Goal: Communication & Community: Answer question/provide support

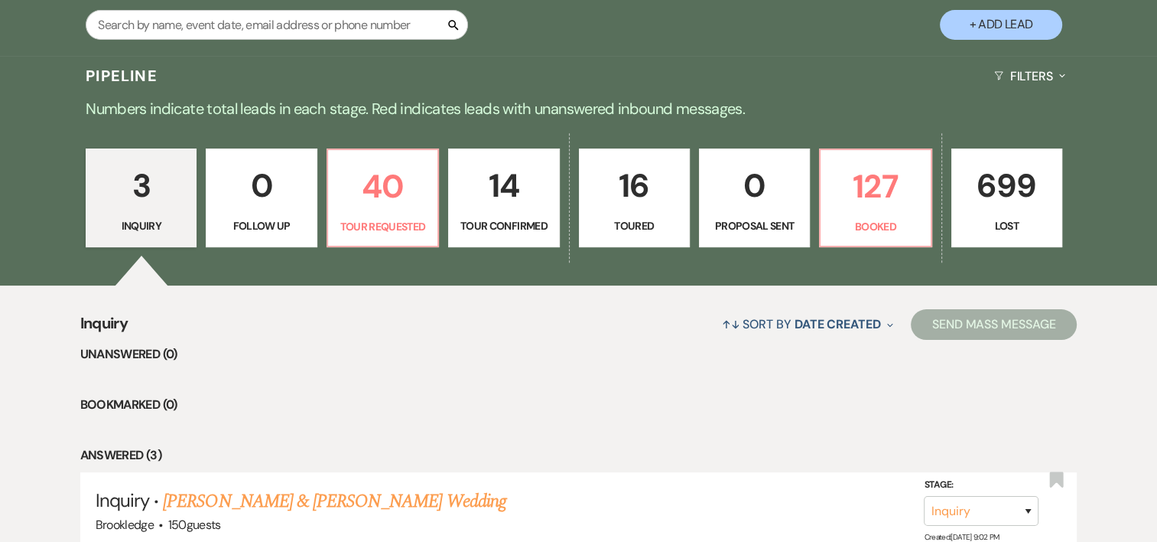
scroll to position [313, 0]
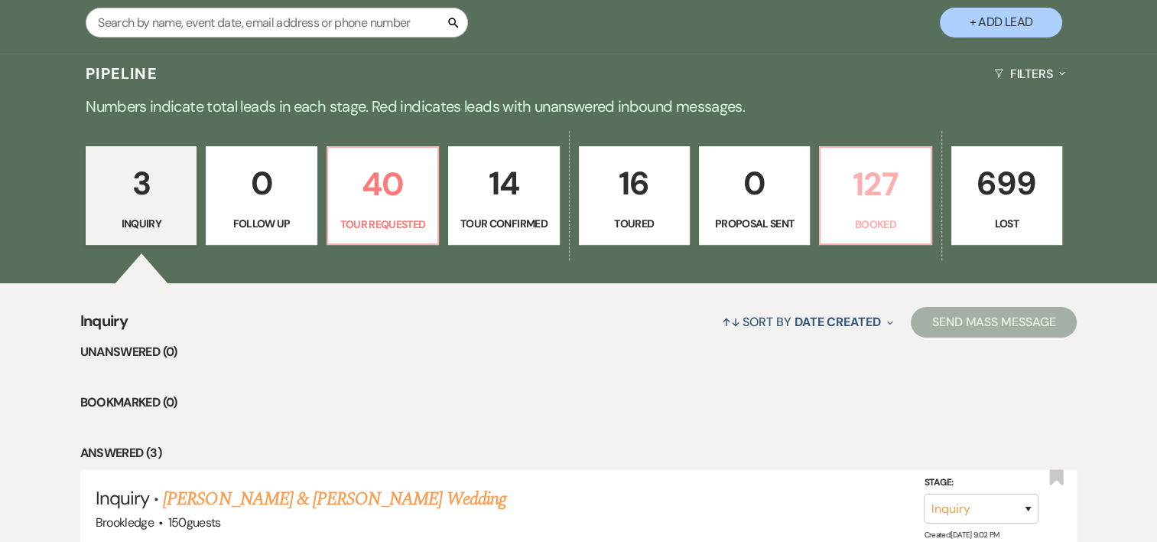
click at [880, 211] on link "127 Booked" at bounding box center [875, 195] width 112 height 99
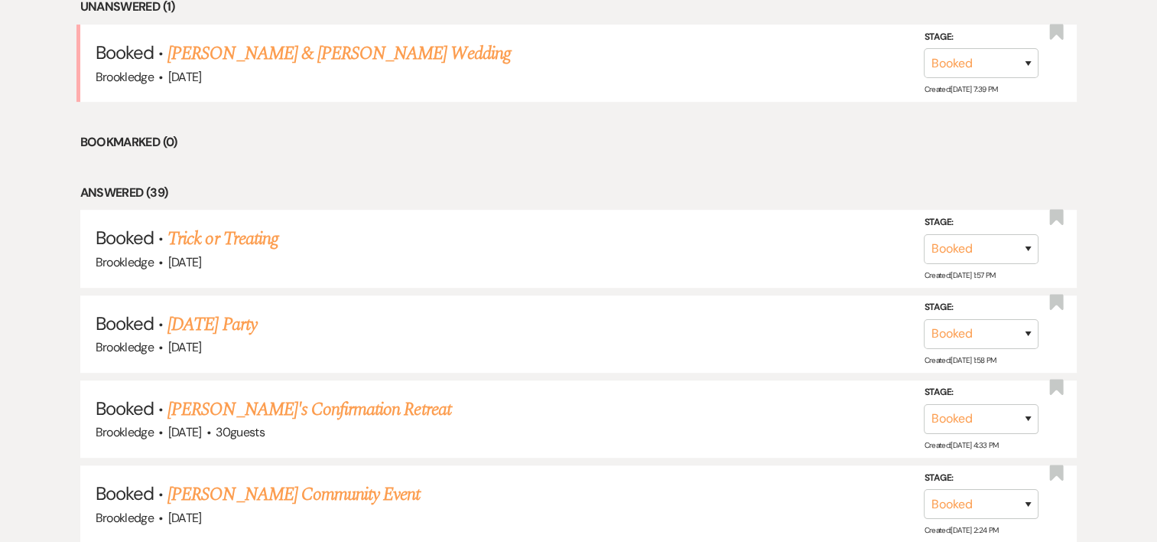
scroll to position [600, 0]
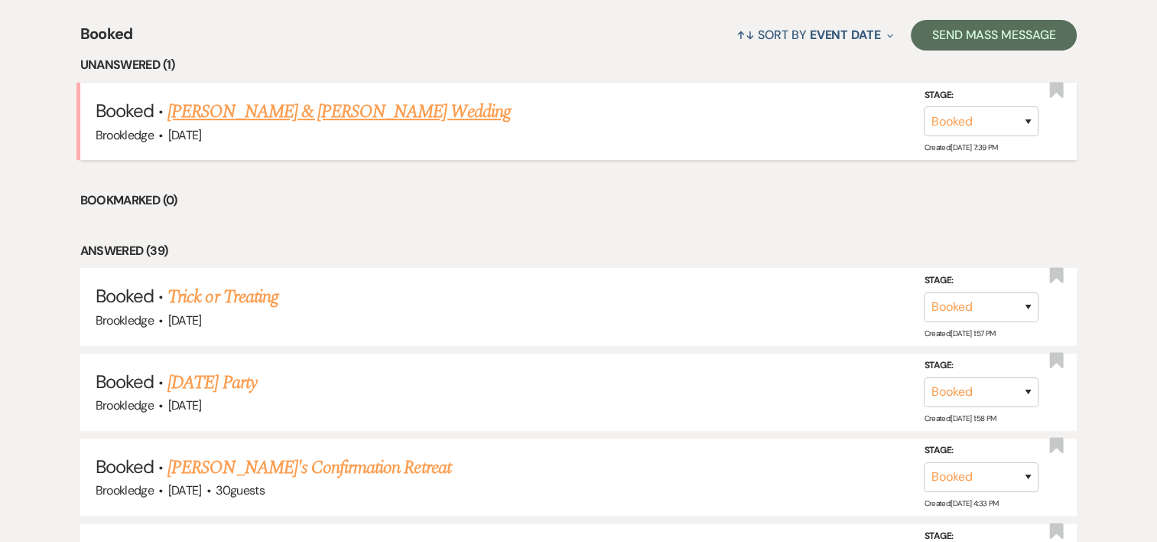
click at [327, 119] on link "Dan Ecker & Karri Bellamy's Wedding" at bounding box center [339, 112] width 343 height 28
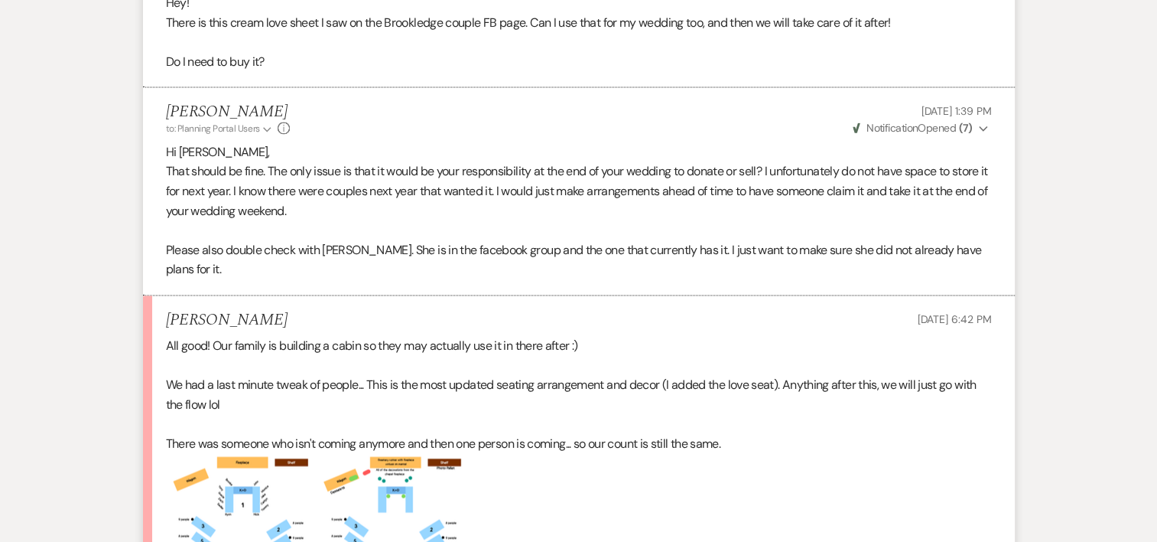
scroll to position [2603, 0]
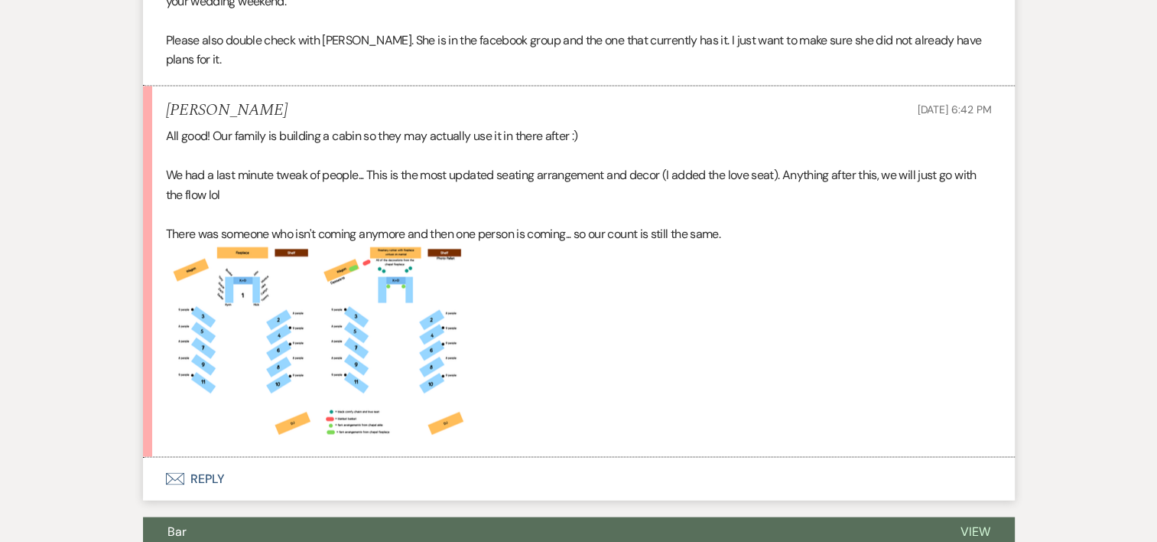
click at [199, 457] on button "Envelope Reply" at bounding box center [579, 478] width 872 height 43
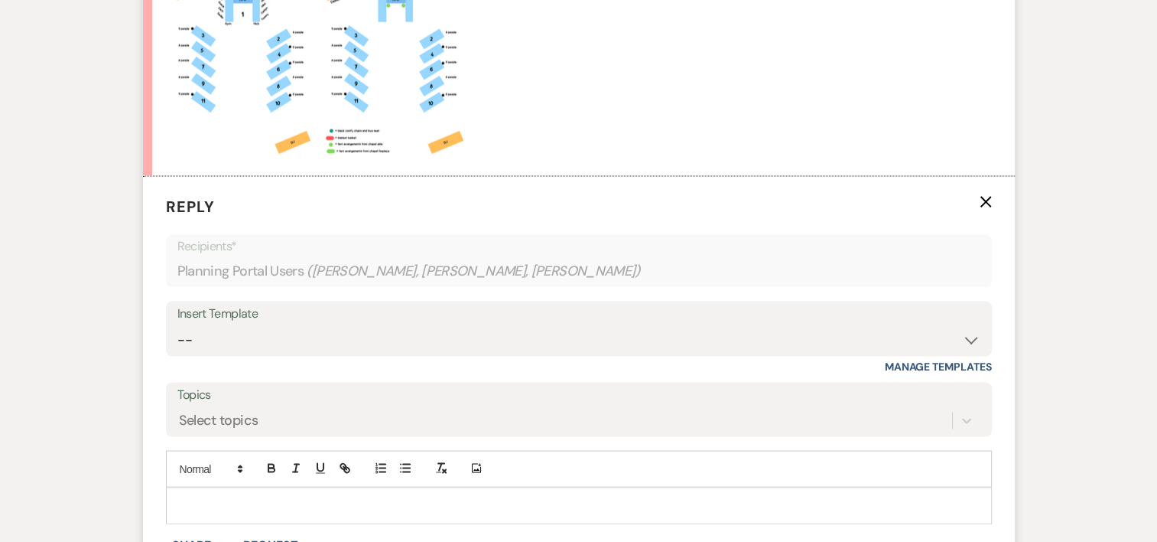
scroll to position [2887, 0]
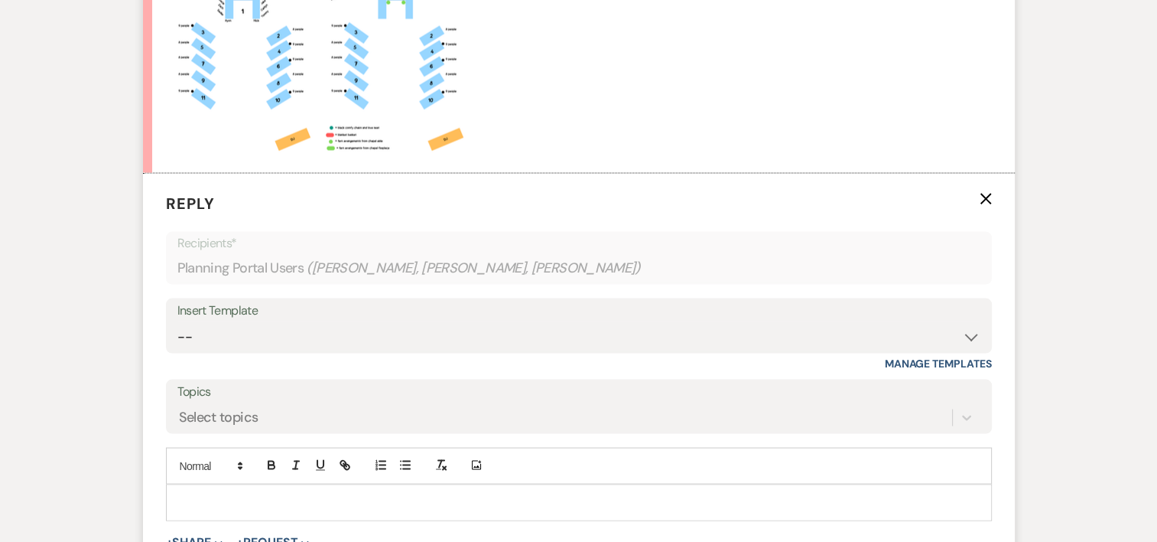
click at [230, 493] on p at bounding box center [579, 501] width 802 height 17
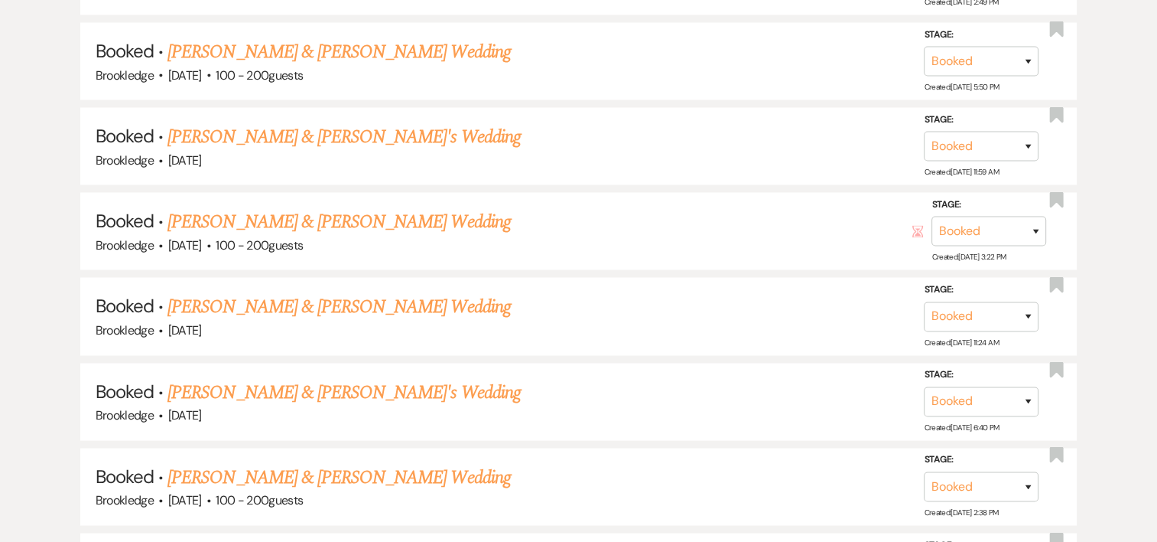
scroll to position [600, 0]
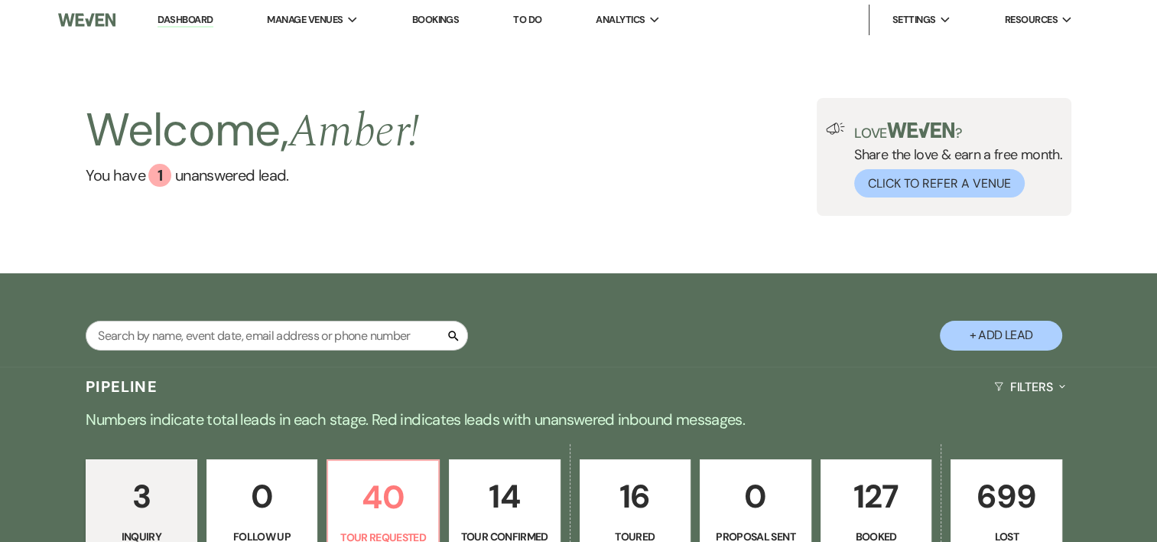
click at [101, 523] on link "3 Inquiry" at bounding box center [142, 508] width 112 height 99
click at [150, 494] on p "3" at bounding box center [142, 495] width 92 height 51
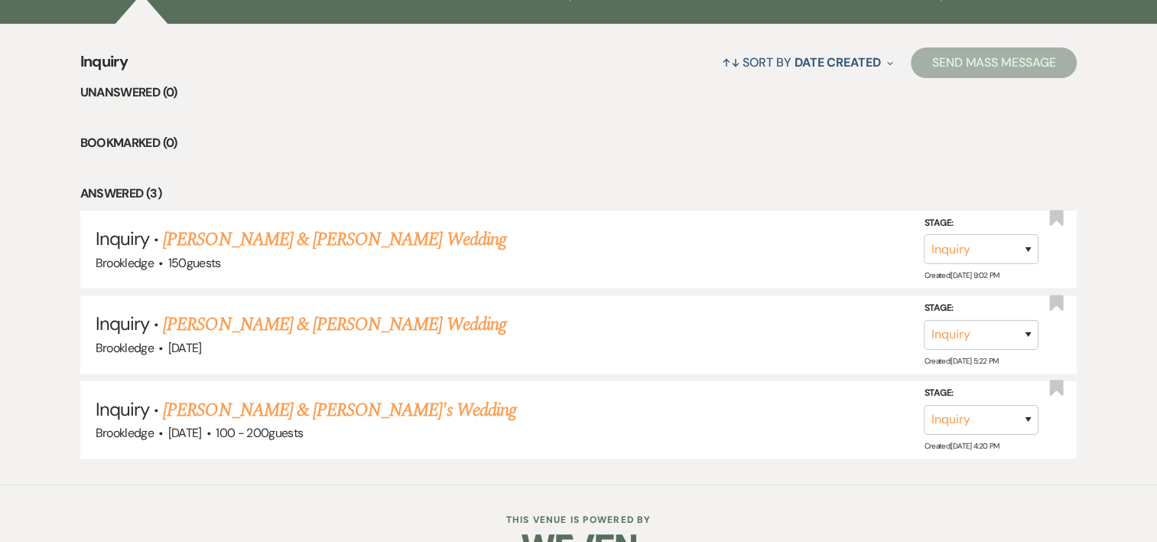
scroll to position [584, 0]
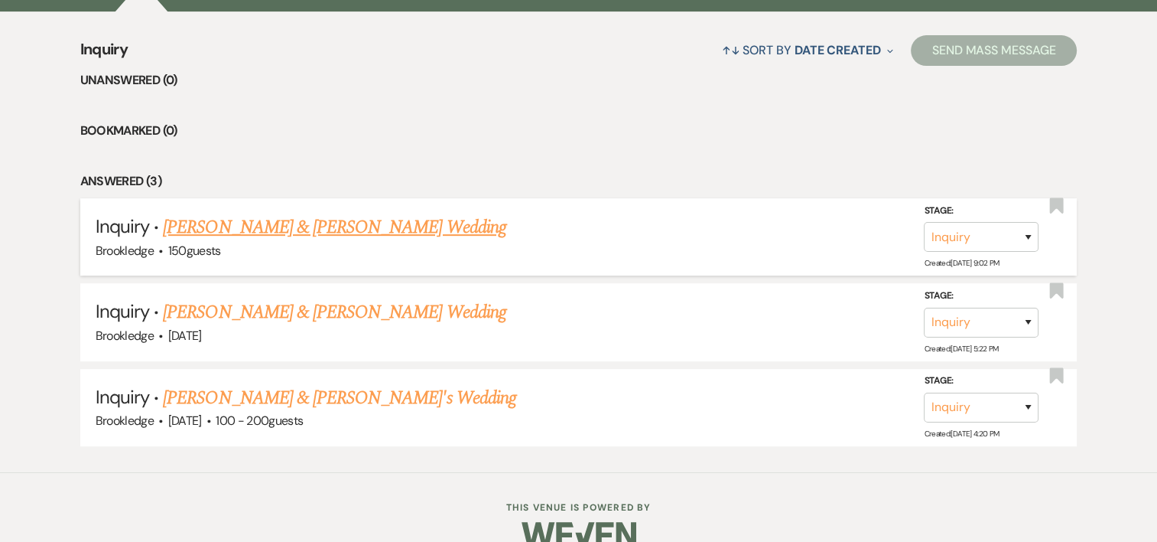
click at [263, 239] on link "[PERSON_NAME] & [PERSON_NAME] Wedding" at bounding box center [334, 227] width 343 height 28
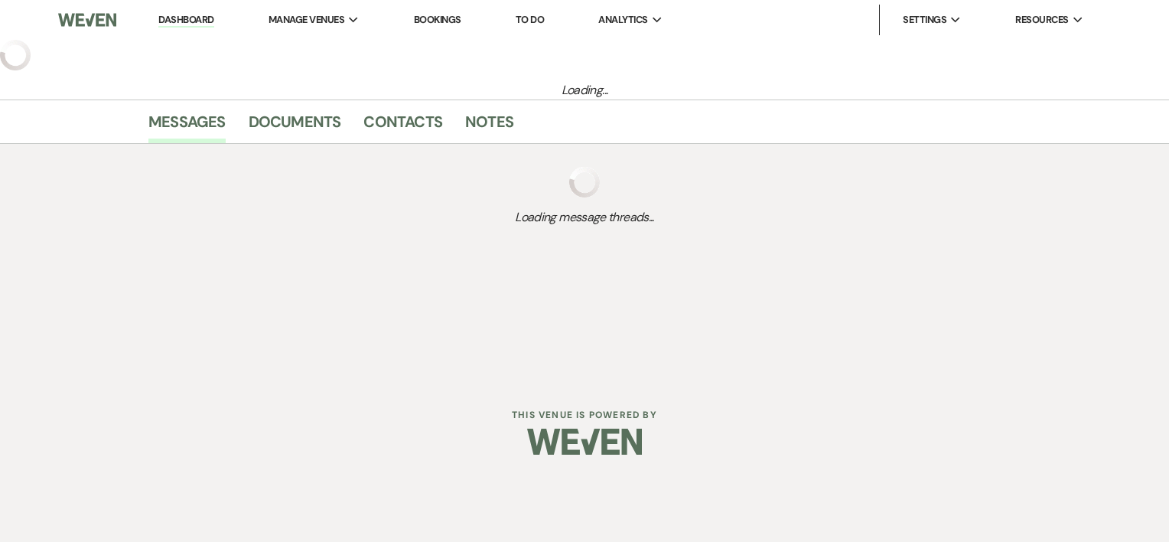
select select "5"
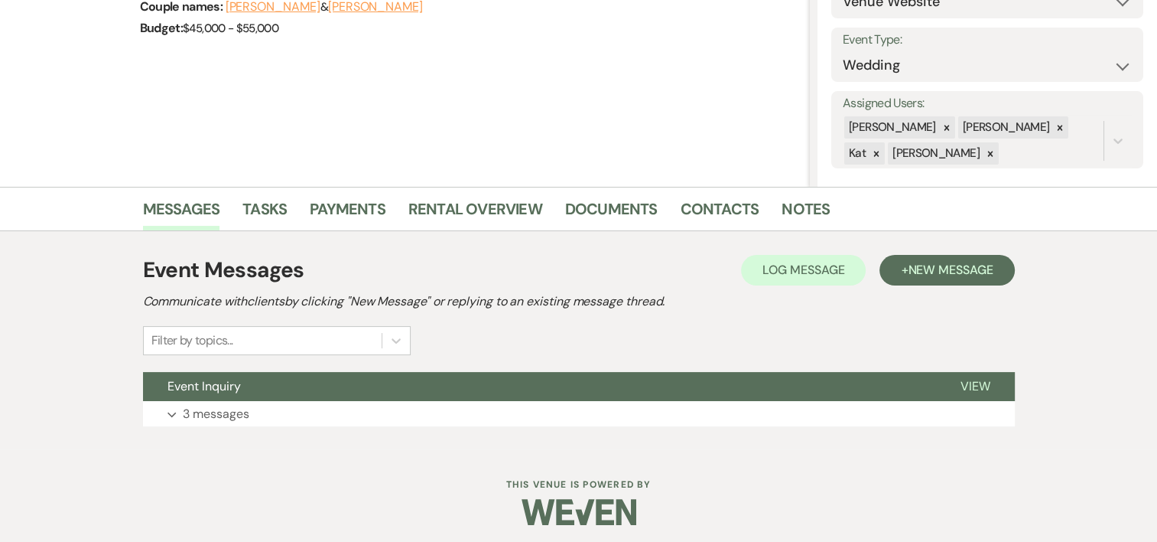
scroll to position [203, 0]
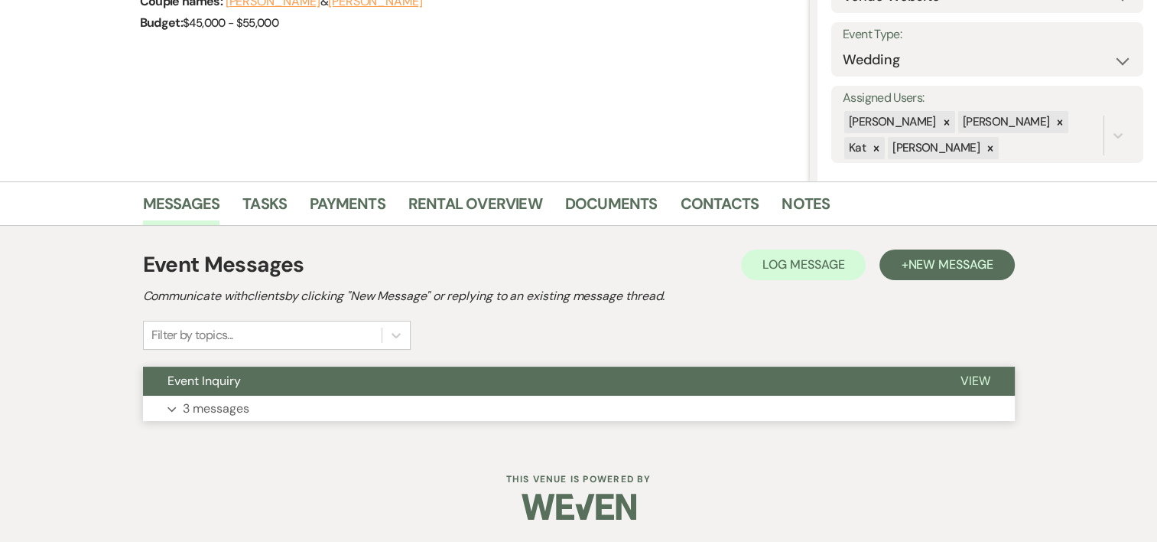
click at [226, 409] on p "3 messages" at bounding box center [216, 408] width 67 height 20
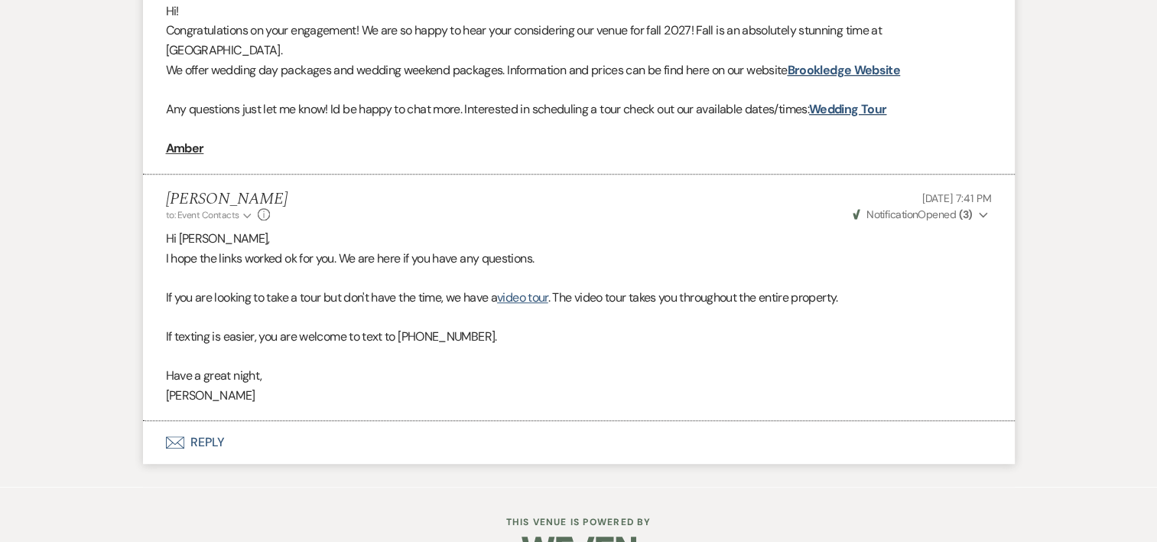
scroll to position [965, 0]
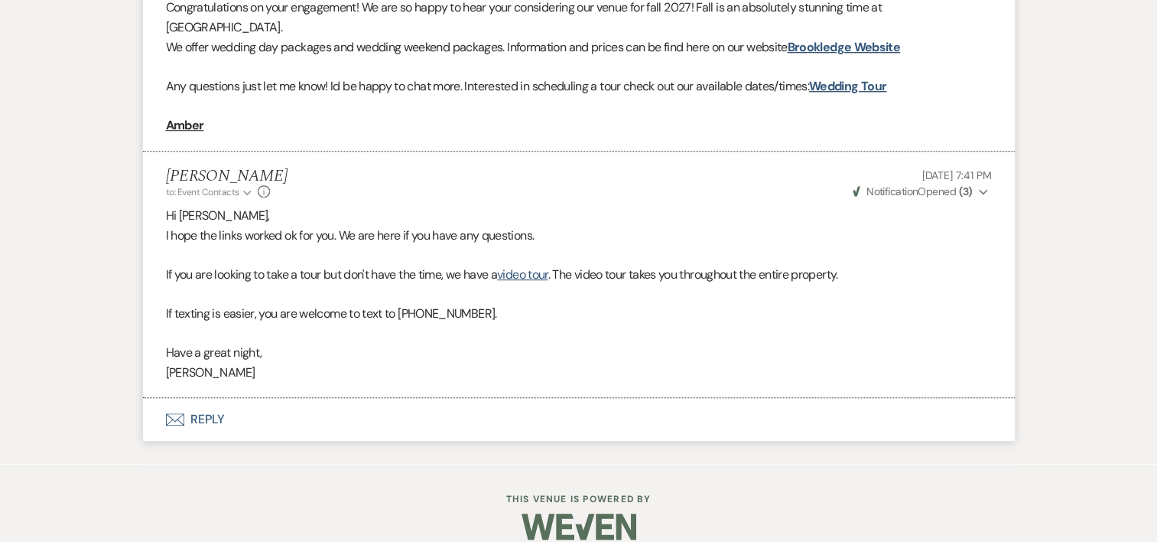
scroll to position [584, 0]
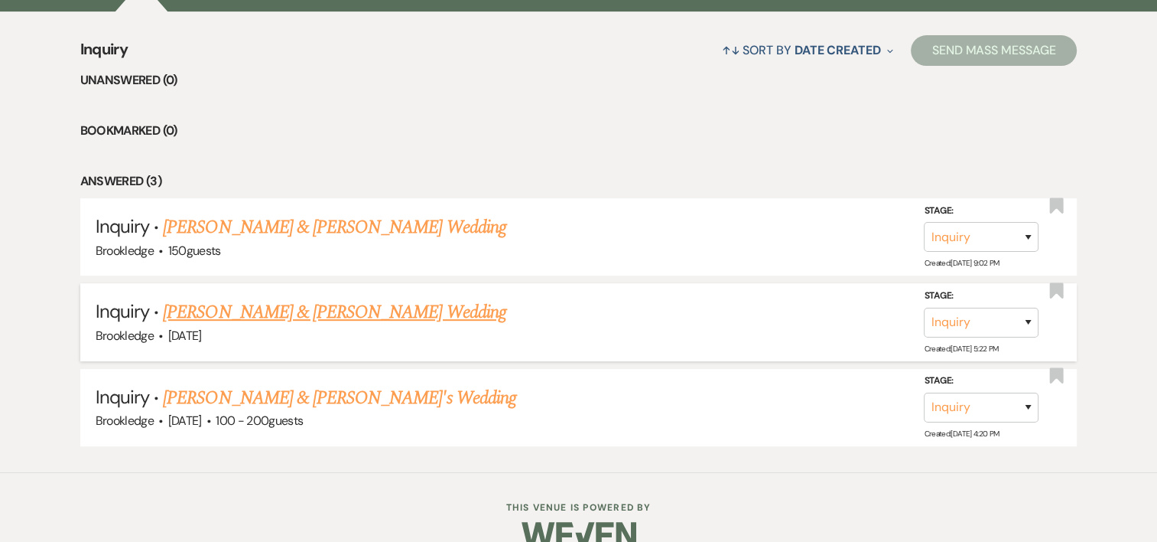
click at [208, 309] on link "[PERSON_NAME] & [PERSON_NAME] Wedding" at bounding box center [334, 312] width 343 height 28
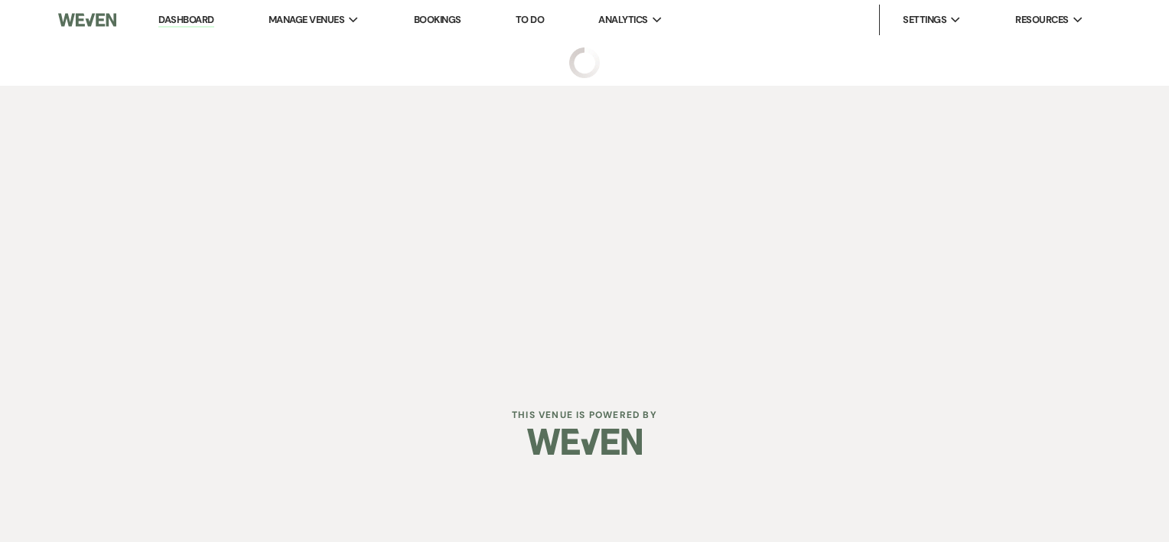
select select "5"
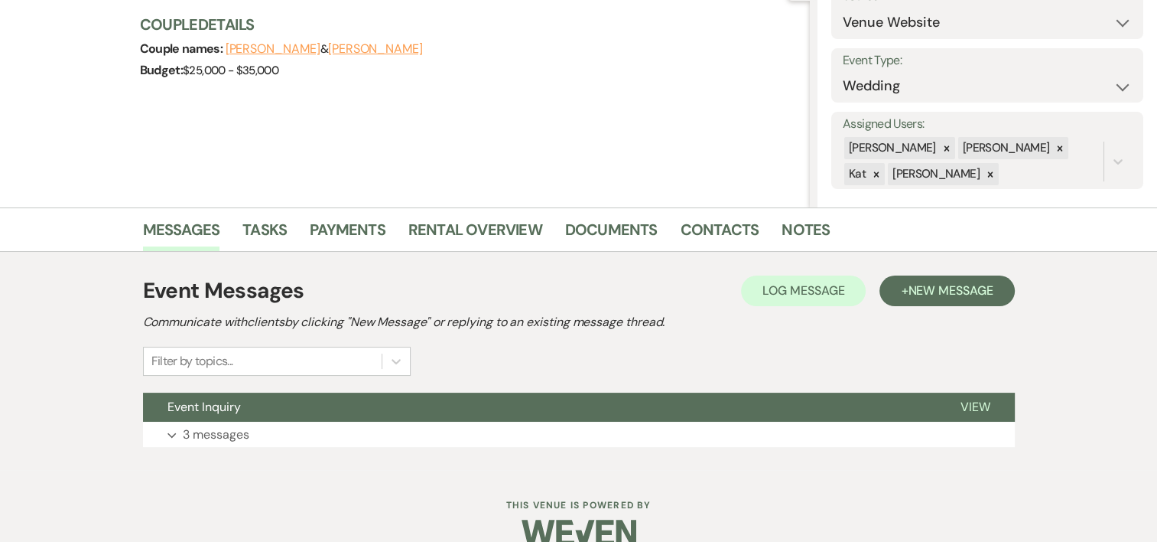
scroll to position [203, 0]
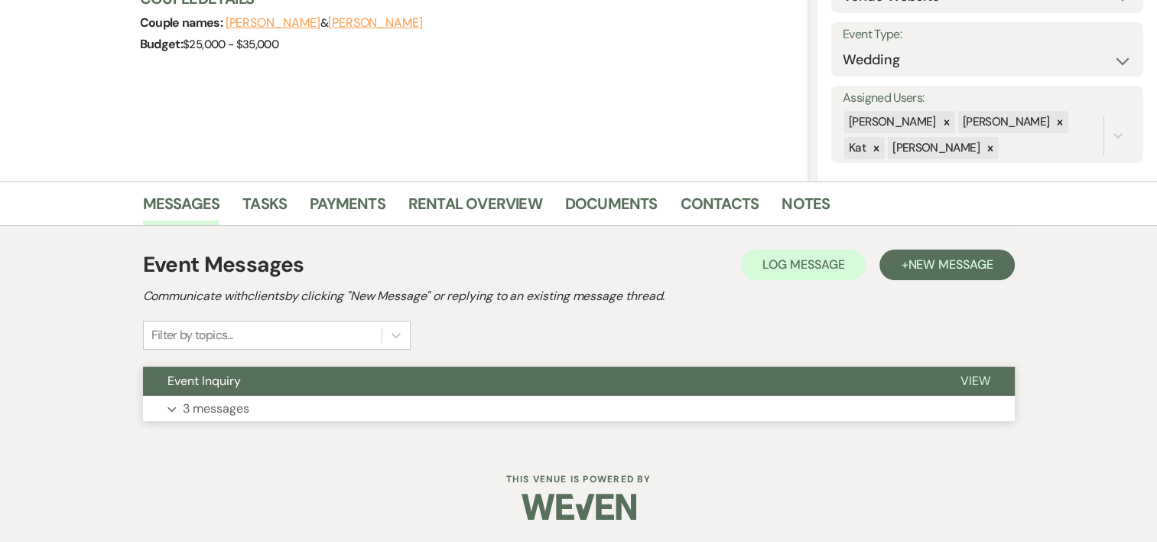
click at [203, 405] on p "3 messages" at bounding box center [216, 408] width 67 height 20
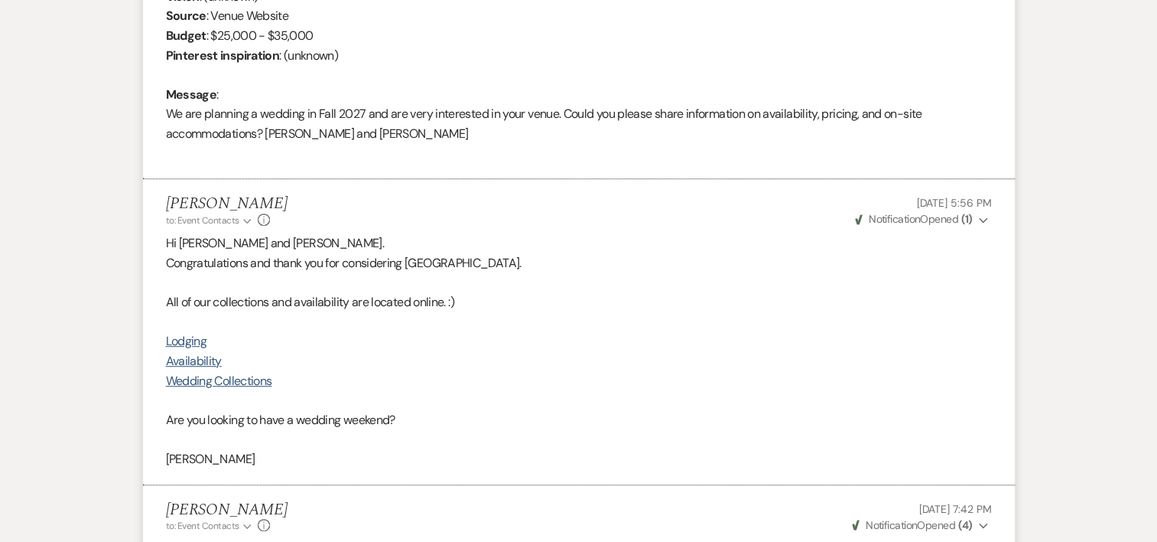
scroll to position [731, 0]
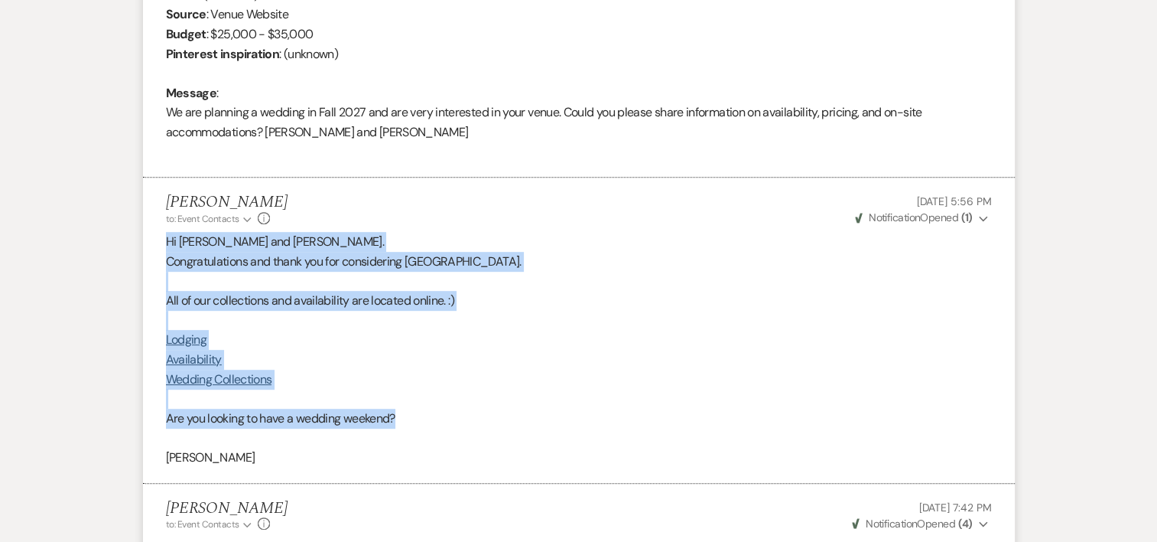
drag, startPoint x: 405, startPoint y: 415, endPoint x: 128, endPoint y: 241, distance: 326.2
click at [128, 241] on div "Messages Tasks Payments Rental Overview Documents Contacts Notes Event Messages…" at bounding box center [578, 224] width 1157 height 1143
drag, startPoint x: 128, startPoint y: 241, endPoint x: 208, endPoint y: 262, distance: 82.4
copy div "Hi [PERSON_NAME] and [PERSON_NAME]. Congratulations and thank you for consideri…"
click at [491, 350] on p "Availability" at bounding box center [579, 360] width 826 height 20
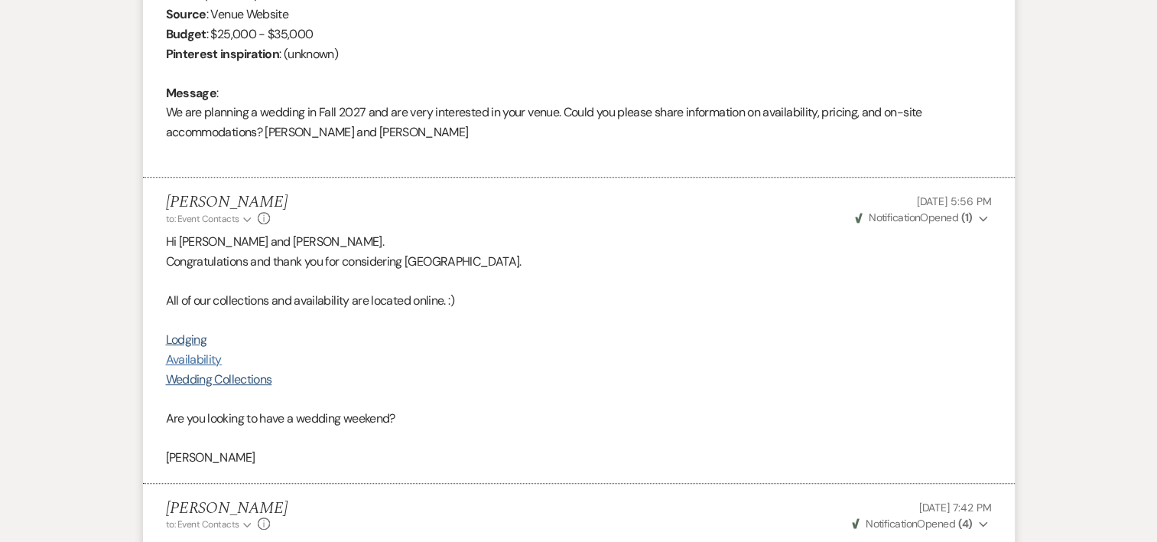
click at [184, 359] on link "Availability" at bounding box center [194, 359] width 56 height 16
